Goal: Task Accomplishment & Management: Manage account settings

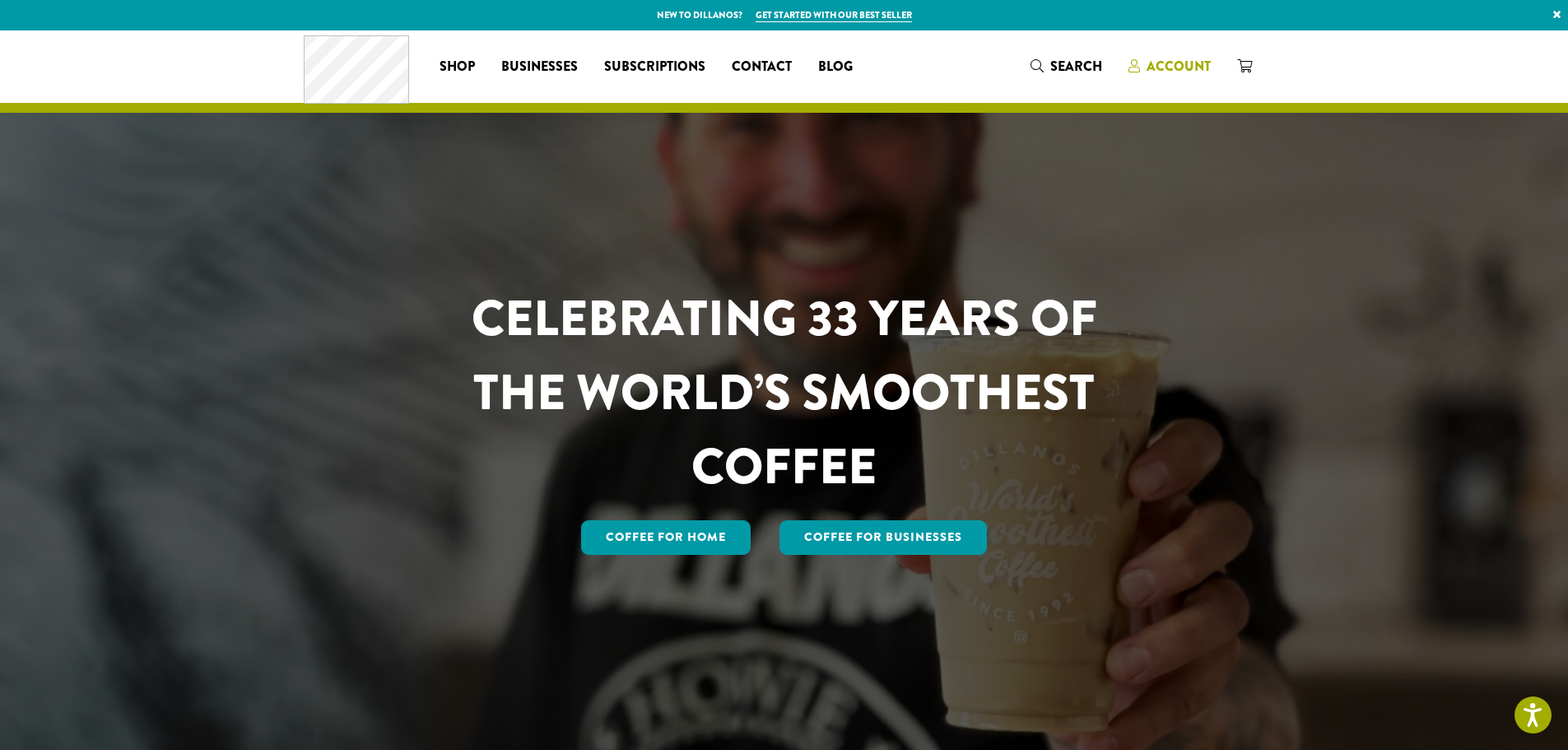
click at [1175, 68] on span "Account" at bounding box center [1178, 66] width 64 height 19
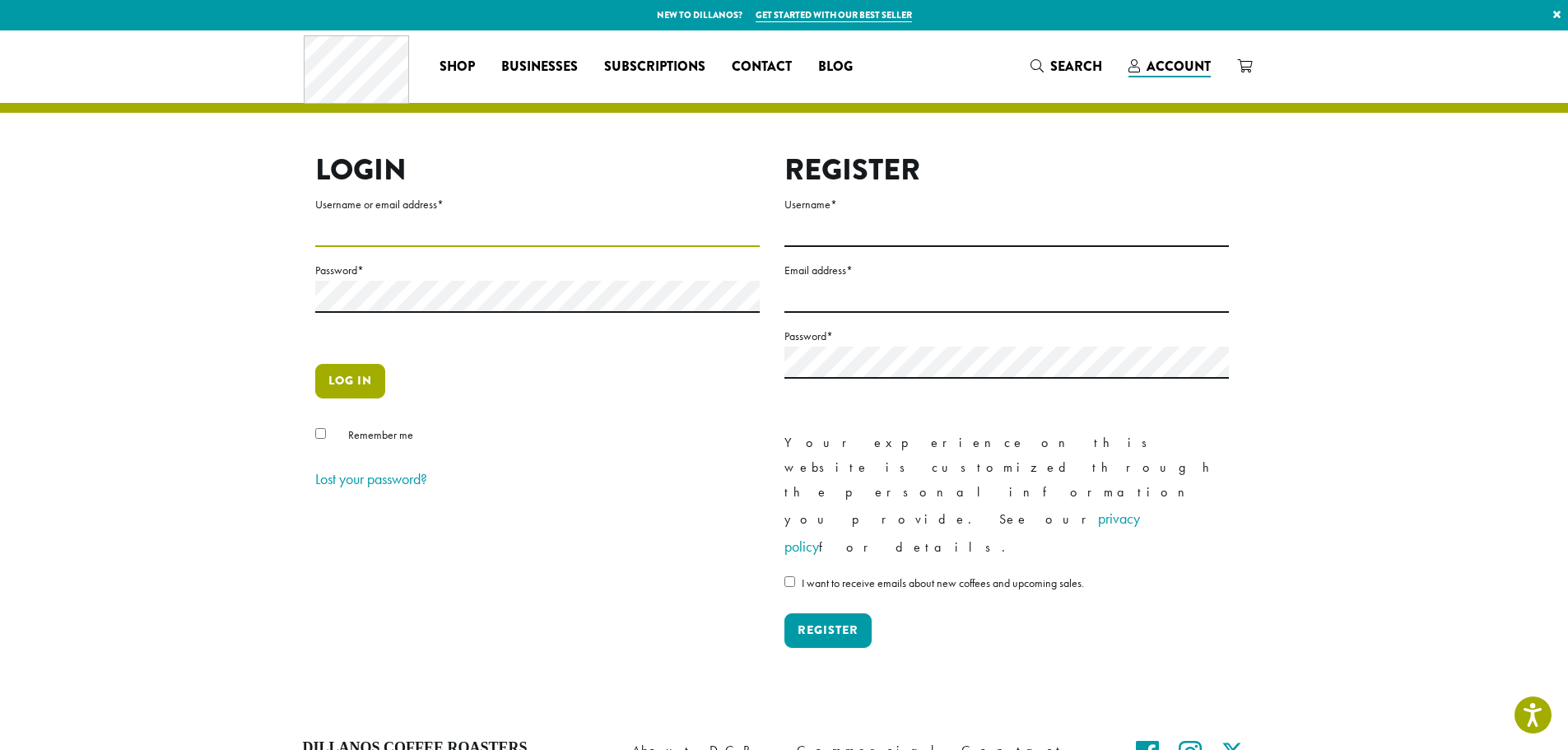
type input "**********"
click at [369, 387] on button "Log in" at bounding box center [349, 381] width 70 height 34
